Goal: Information Seeking & Learning: Learn about a topic

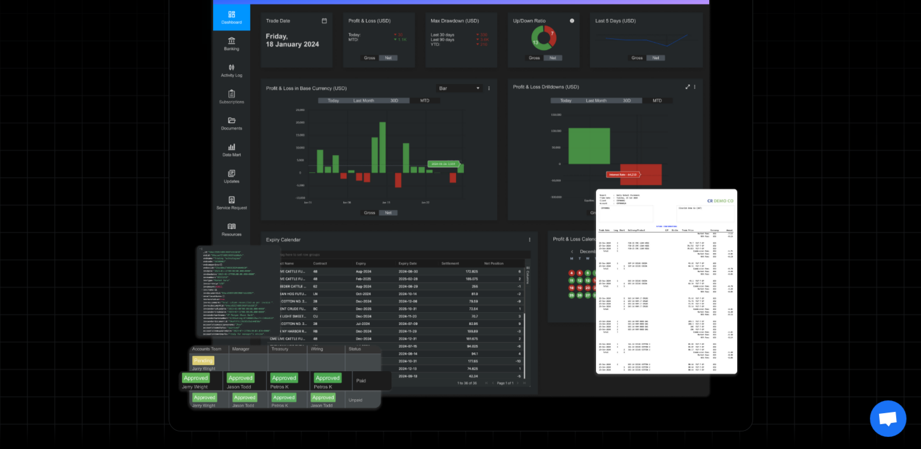
scroll to position [609, 0]
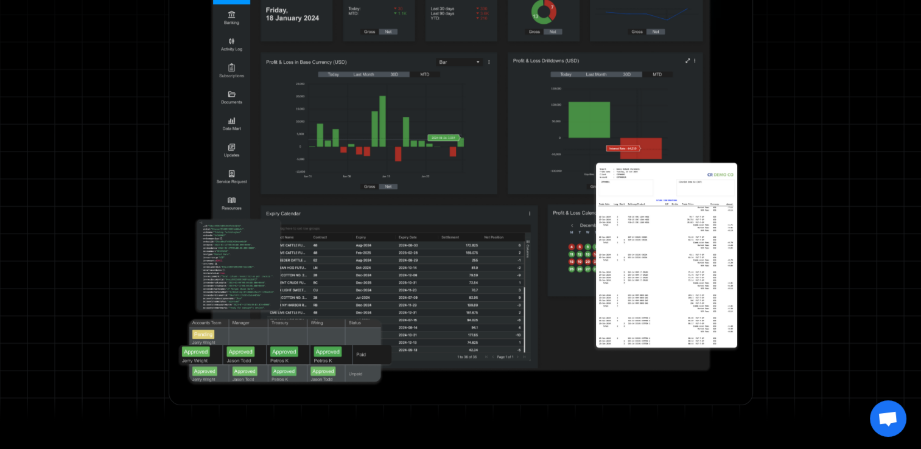
click at [658, 293] on img at bounding box center [461, 162] width 578 height 479
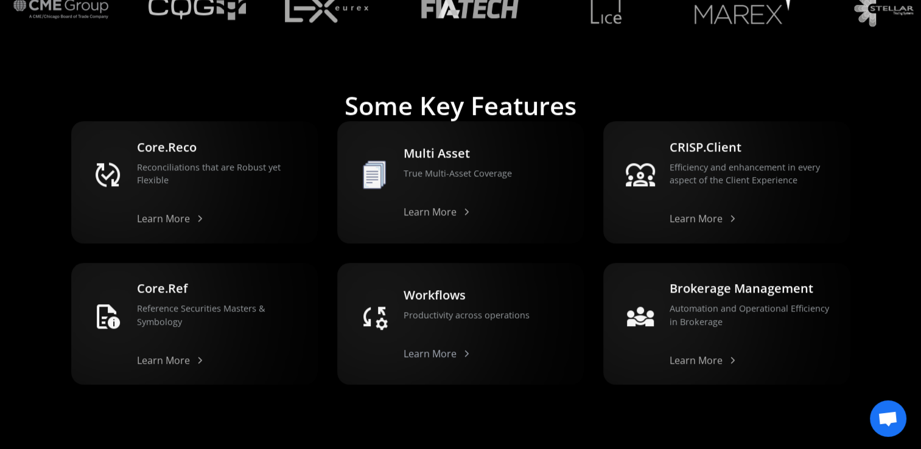
scroll to position [1279, 0]
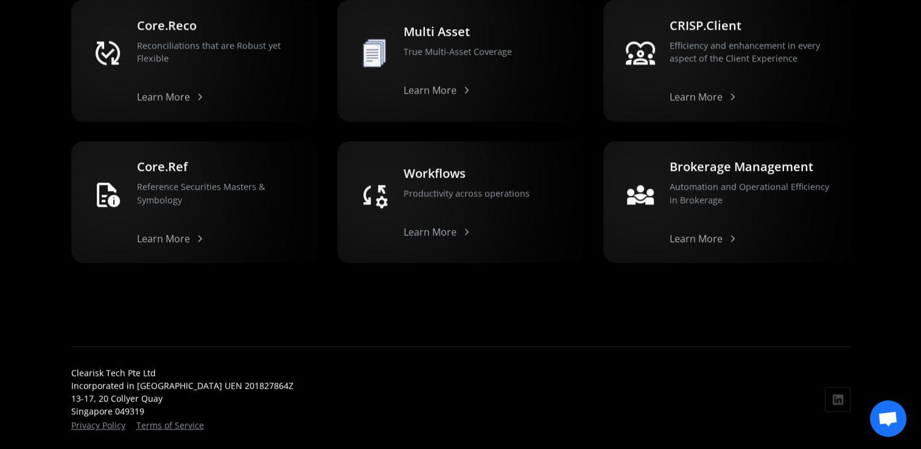
click at [427, 236] on div "Learn More" at bounding box center [430, 232] width 53 height 10
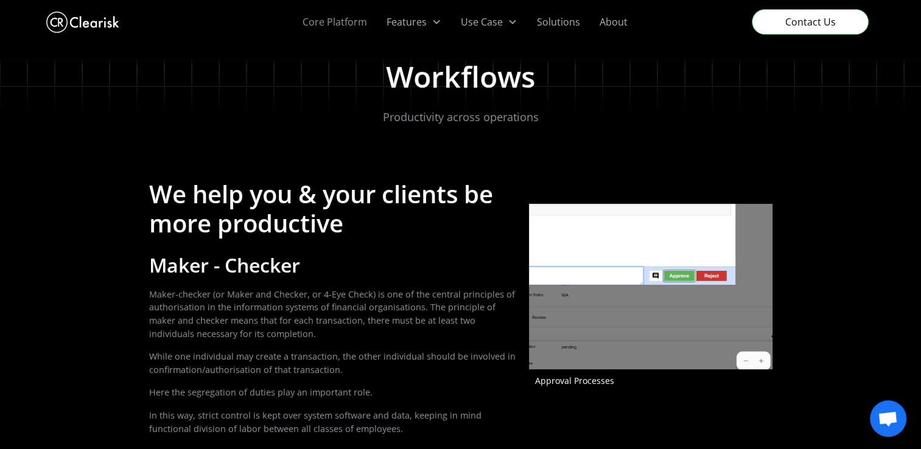
click at [355, 18] on link "Core Platform" at bounding box center [335, 22] width 84 height 44
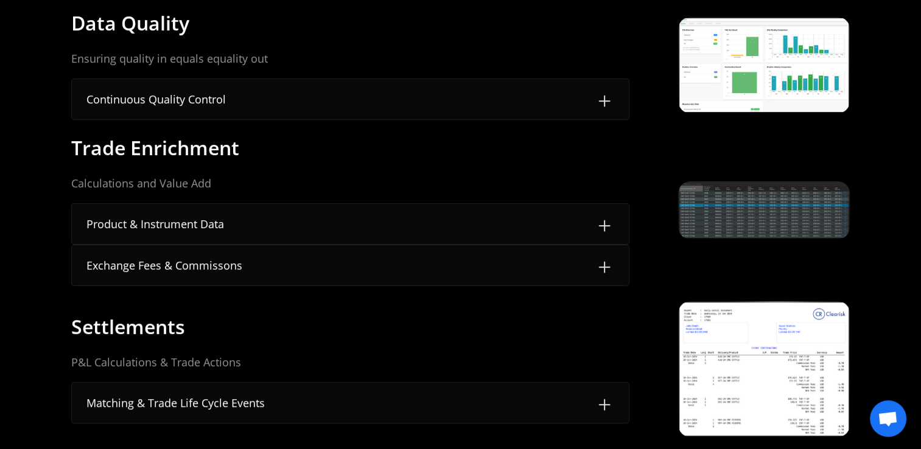
scroll to position [426, 0]
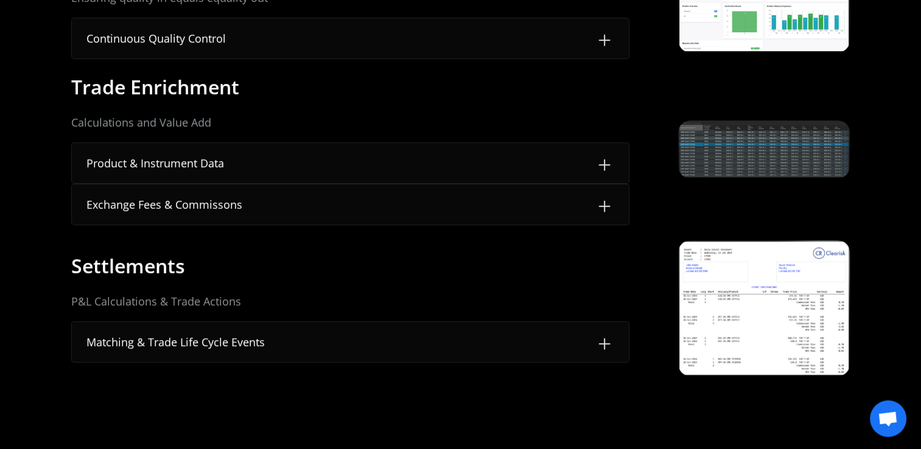
click at [606, 348] on img at bounding box center [604, 343] width 19 height 19
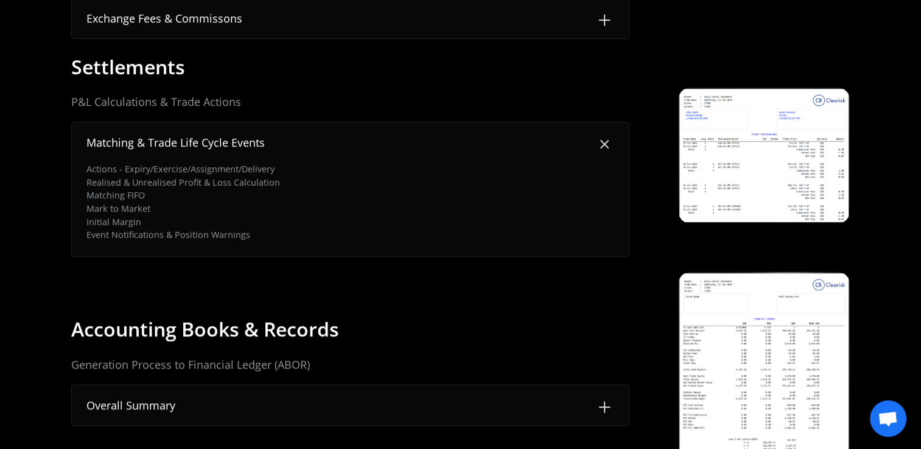
scroll to position [670, 0]
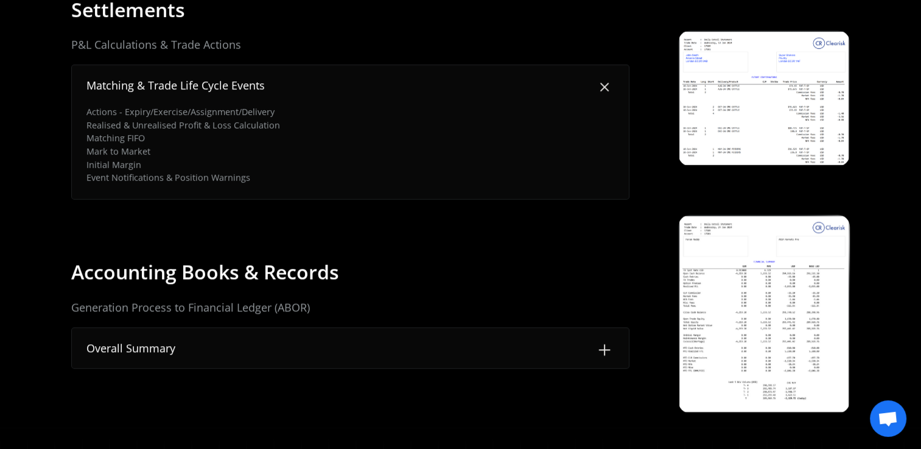
click at [172, 349] on div "Overall Summary" at bounding box center [130, 348] width 89 height 16
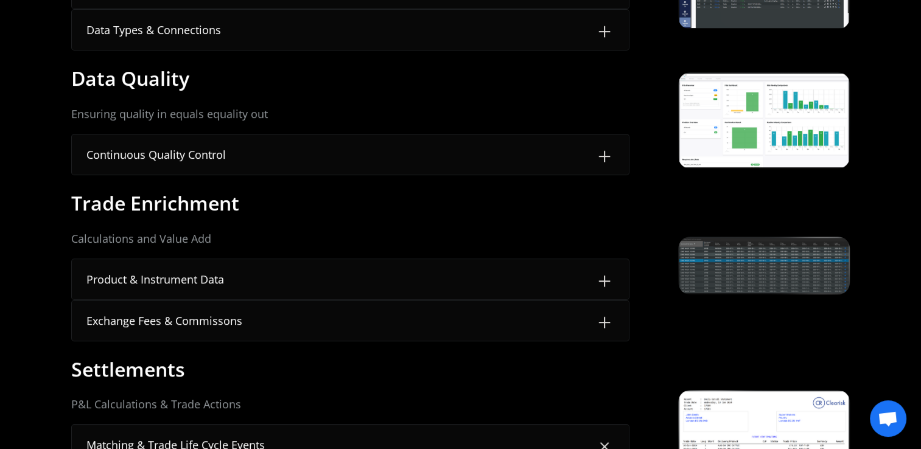
scroll to position [304, 0]
